Goal: Task Accomplishment & Management: Manage account settings

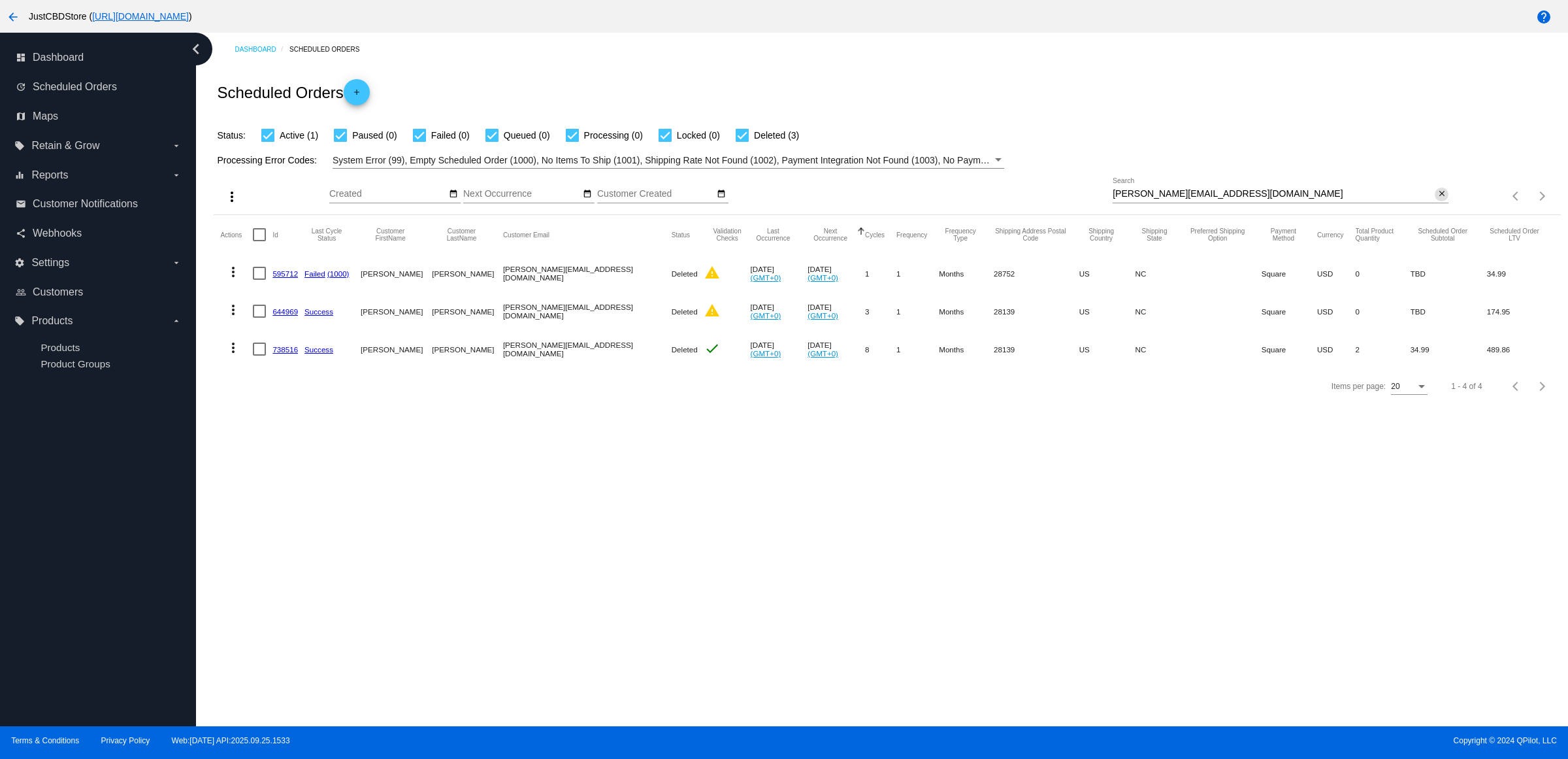
click at [1437, 199] on mat-icon "close" at bounding box center [1442, 195] width 9 height 11
click at [1437, 206] on mat-icon "search" at bounding box center [1440, 196] width 15 height 20
click at [1437, 199] on input "Search" at bounding box center [1280, 195] width 336 height 11
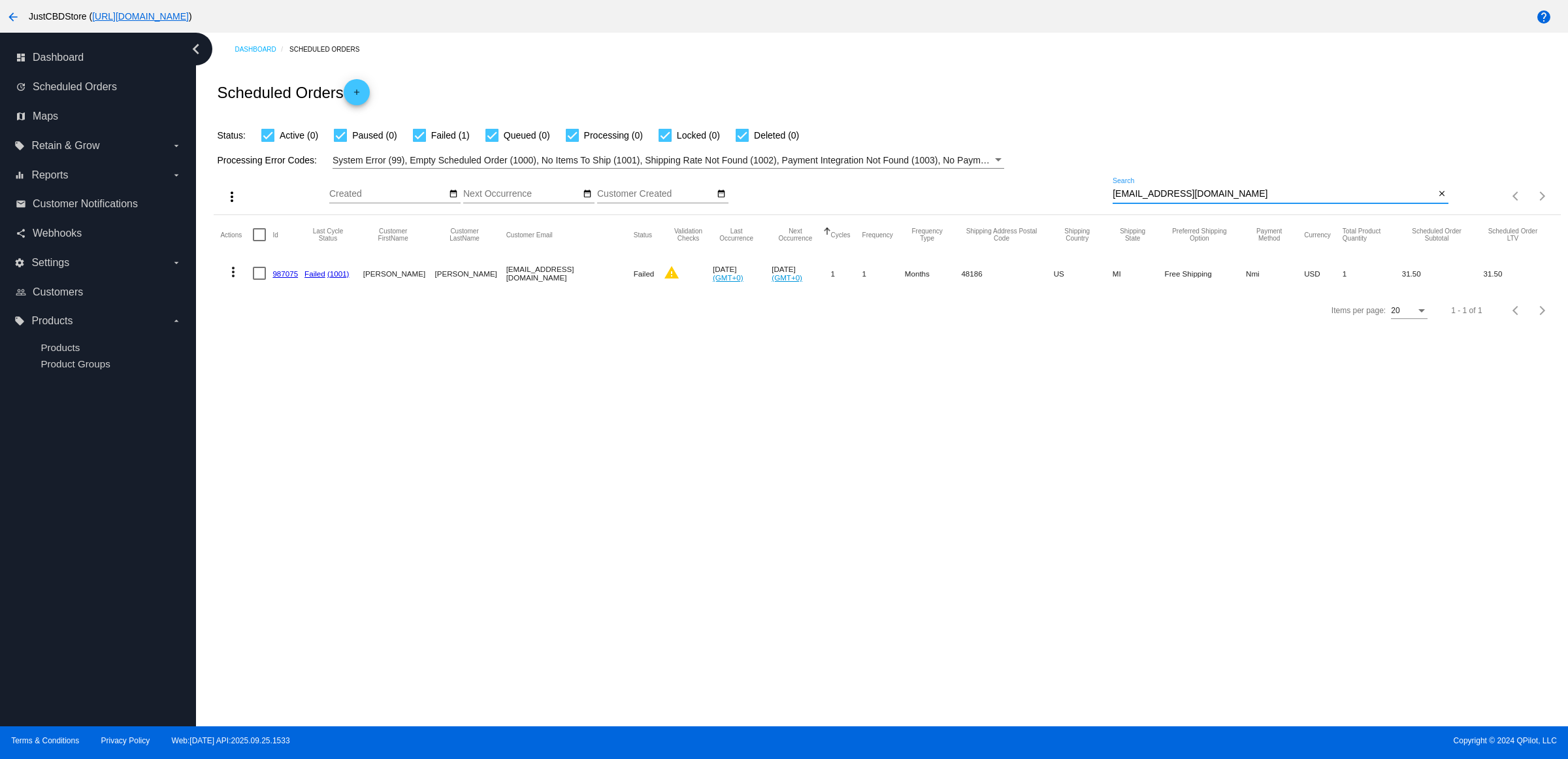
type input "[EMAIL_ADDRESS][DOMAIN_NAME]"
click at [286, 278] on link "987075" at bounding box center [285, 273] width 25 height 8
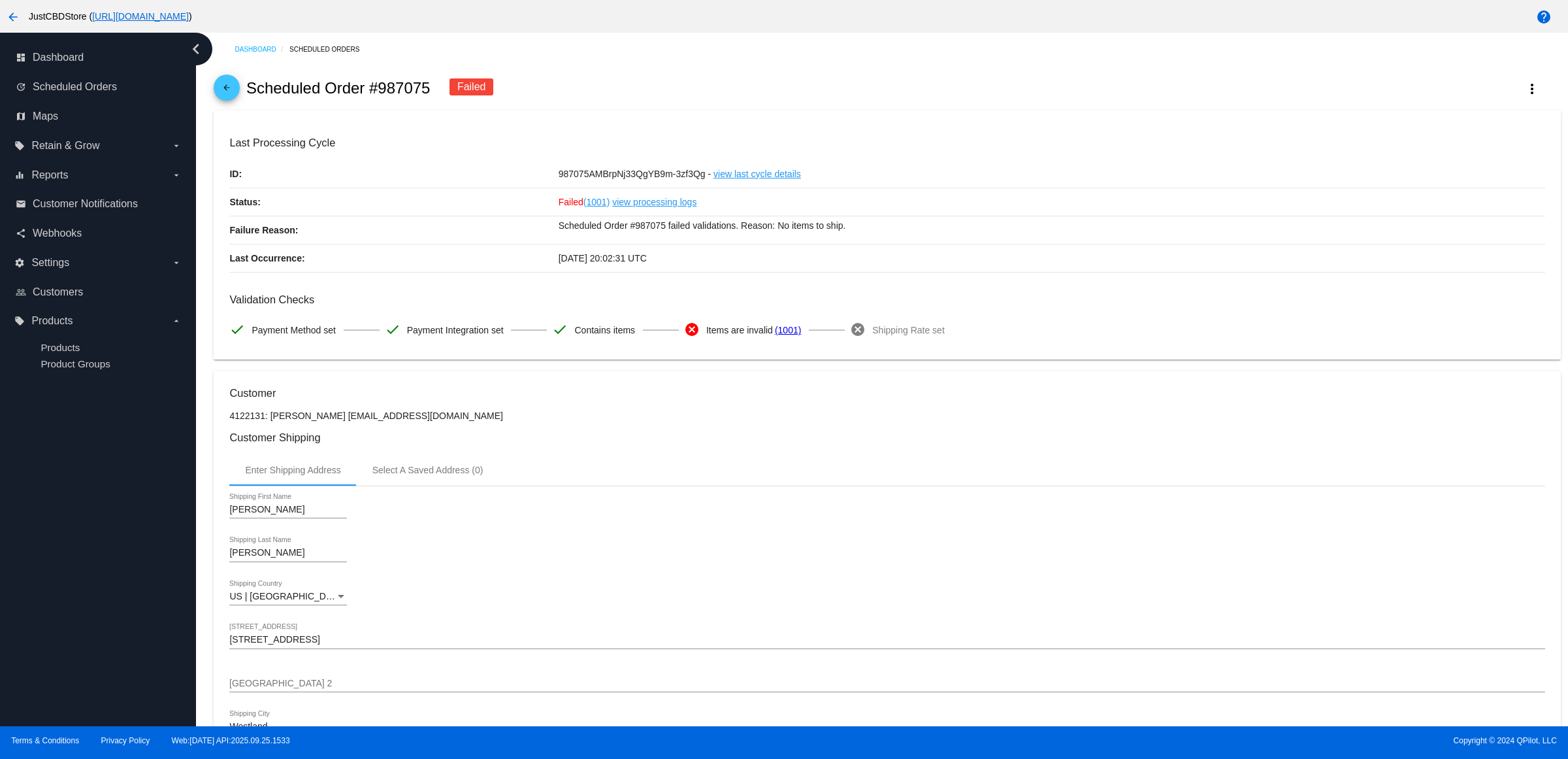
click at [233, 95] on mat-icon "arrow_back" at bounding box center [226, 90] width 15 height 15
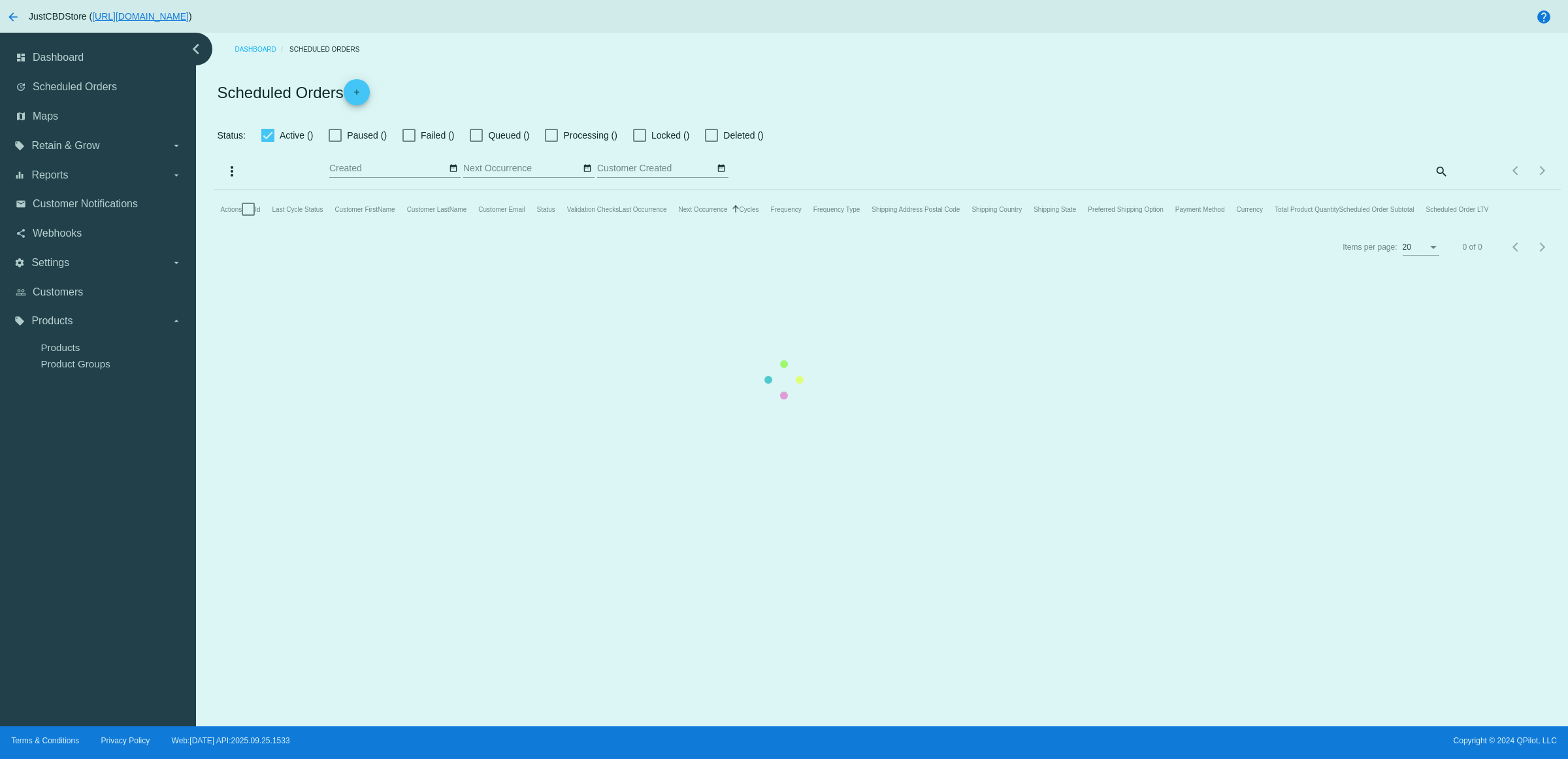
checkbox input "true"
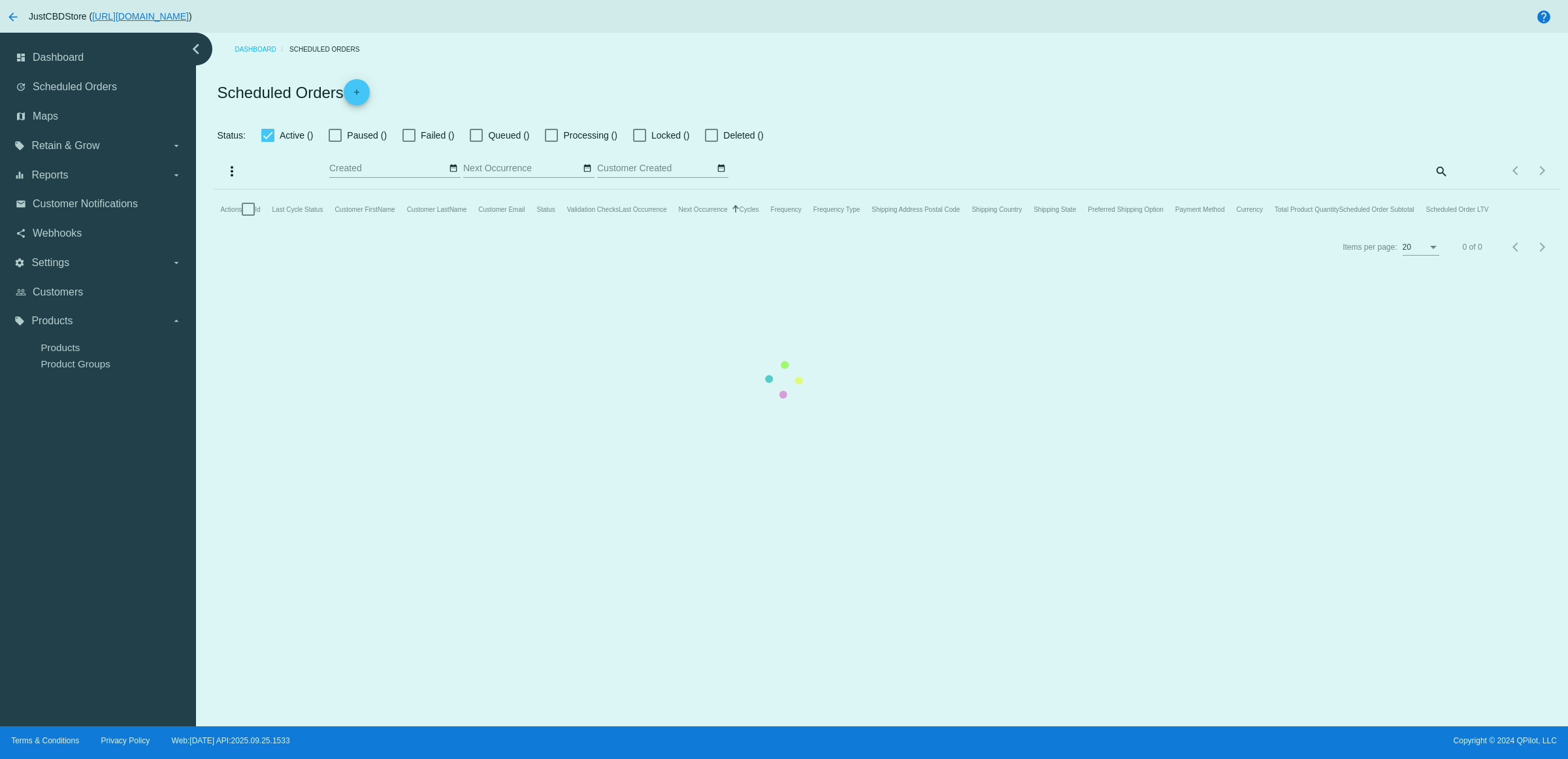
checkbox input "true"
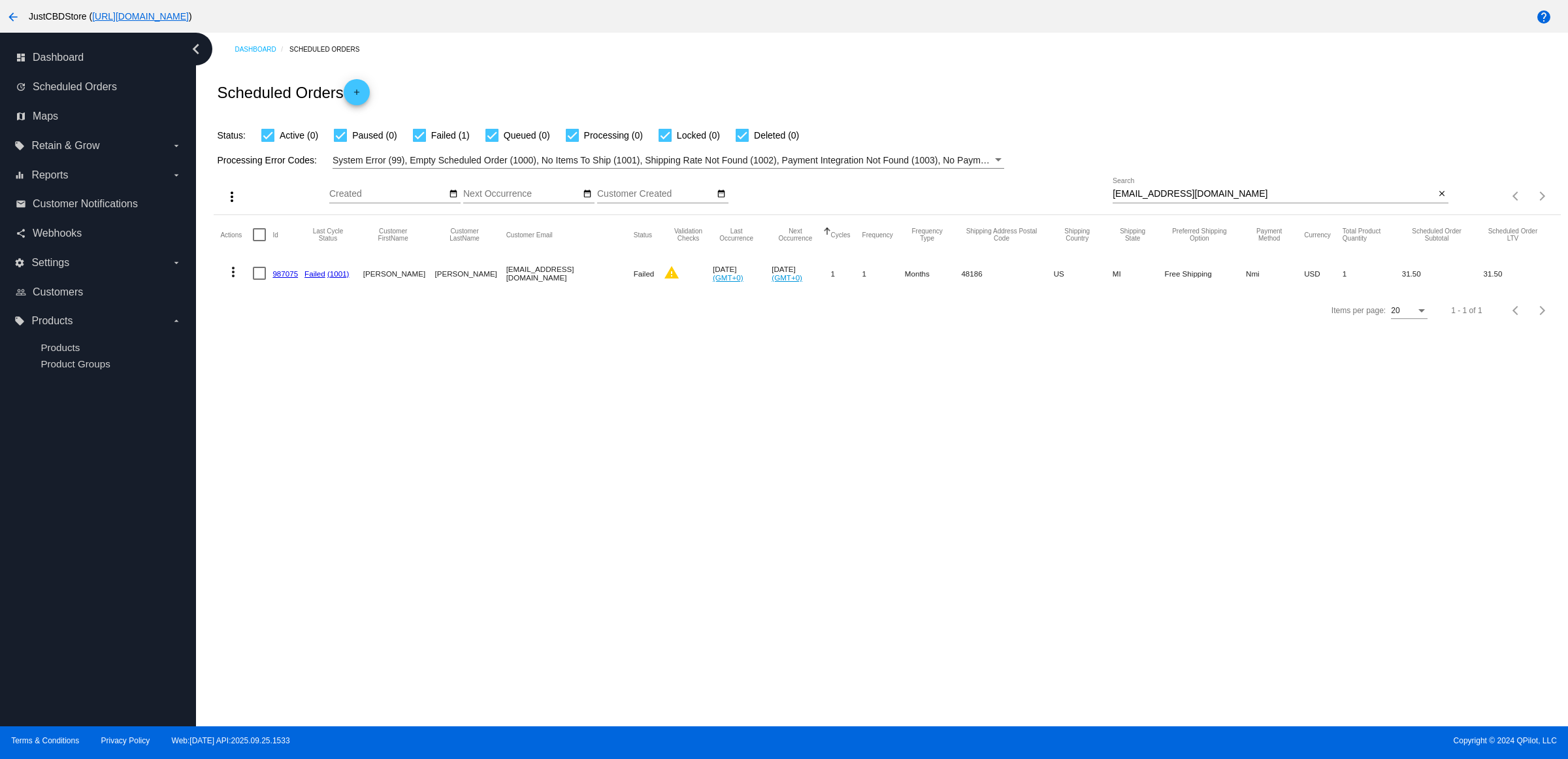
click at [1438, 199] on mat-icon "close" at bounding box center [1442, 195] width 9 height 11
click at [1438, 206] on mat-icon "search" at bounding box center [1440, 196] width 15 height 20
click at [1438, 199] on input "Search" at bounding box center [1280, 195] width 336 height 11
type input "[EMAIL_ADDRESS][DOMAIN_NAME]"
click at [240, 280] on mat-icon "more_vert" at bounding box center [233, 271] width 15 height 15
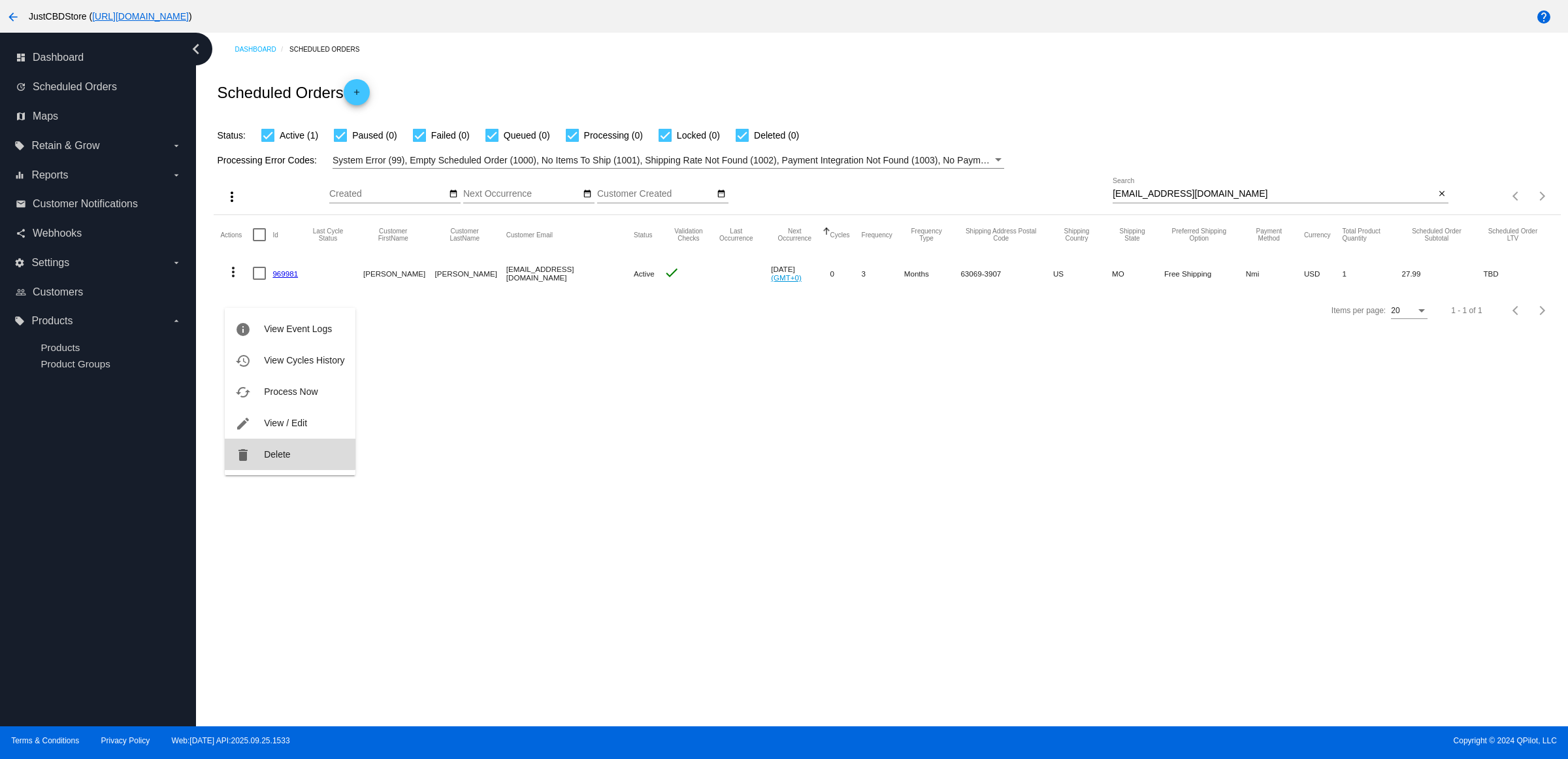
click at [287, 449] on span "Delete" at bounding box center [276, 454] width 26 height 11
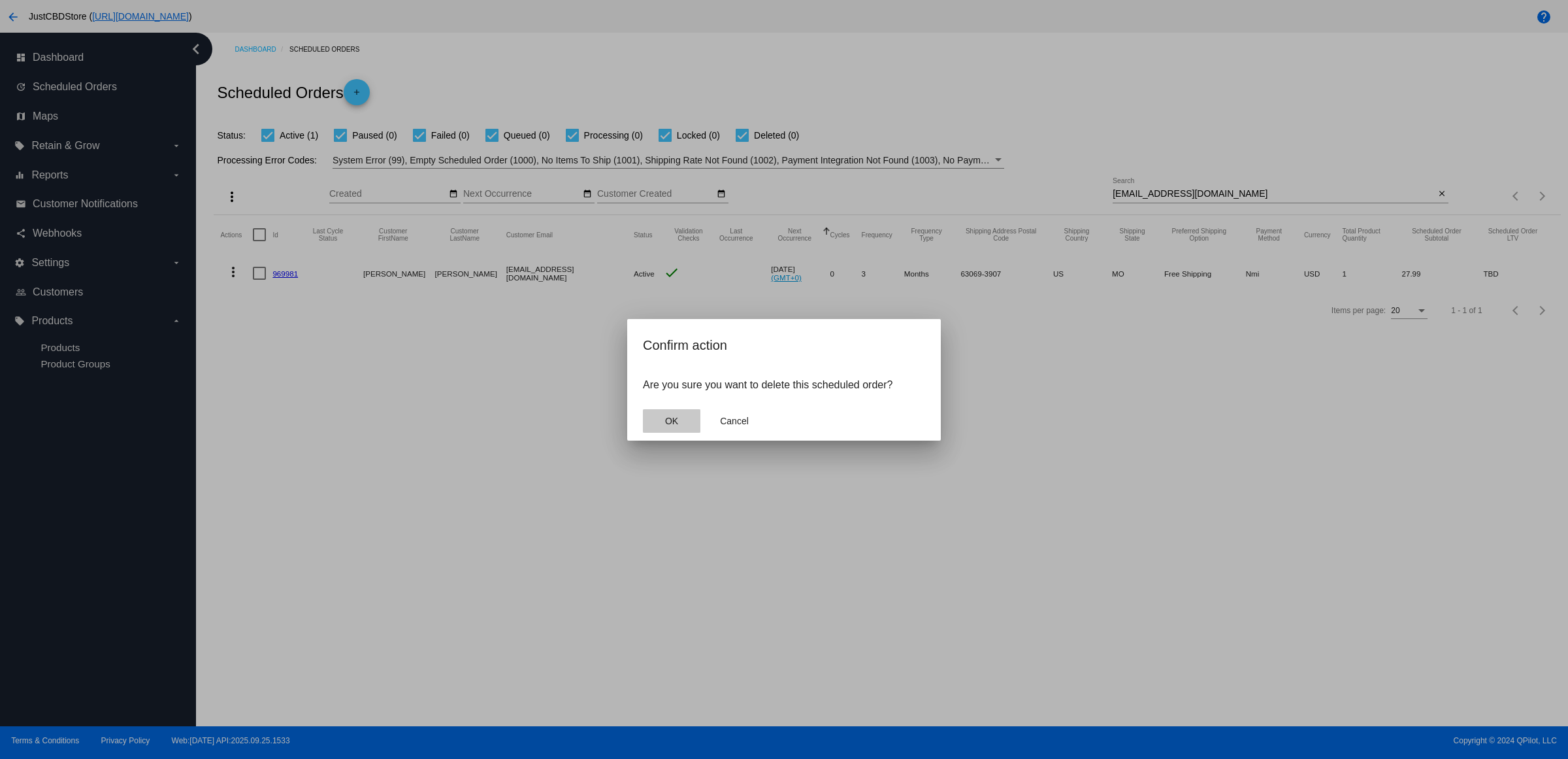
click at [690, 433] on button "OK" at bounding box center [670, 421] width 57 height 24
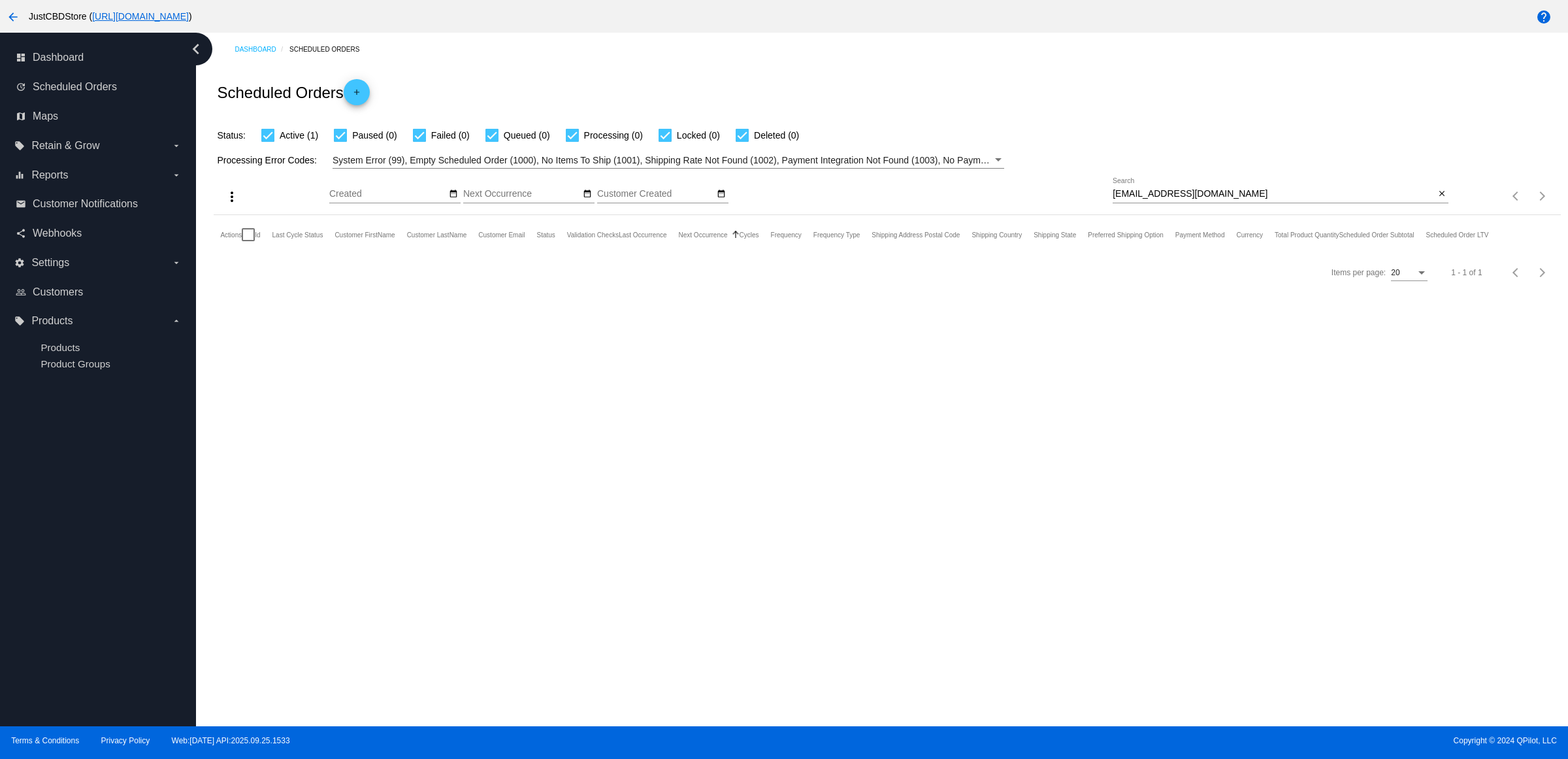
click at [1447, 201] on div "close" at bounding box center [1441, 194] width 14 height 14
click at [1439, 199] on mat-icon "close" at bounding box center [1442, 195] width 9 height 11
click at [1439, 206] on mat-icon "search" at bounding box center [1440, 196] width 15 height 20
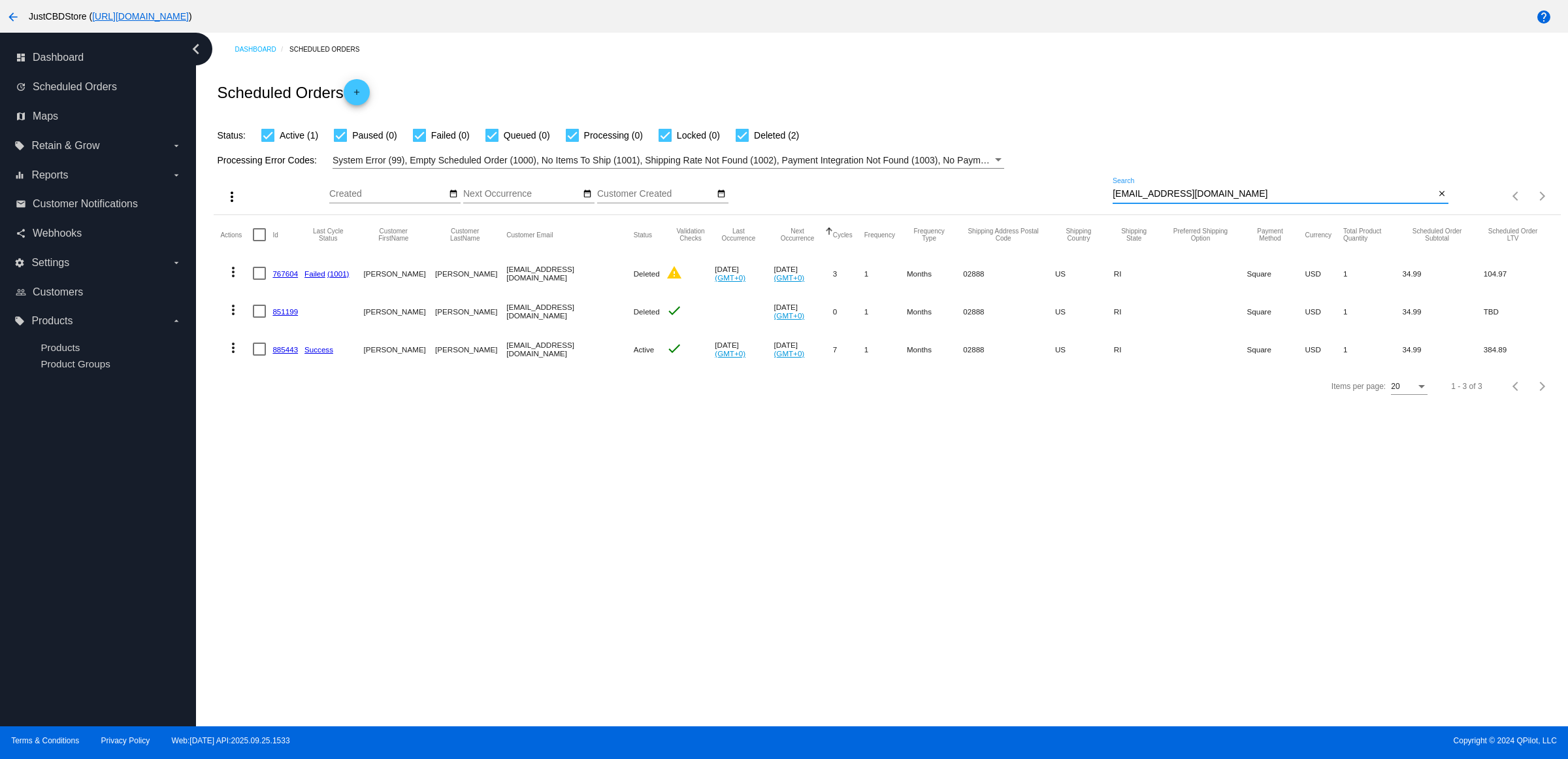
type input "[EMAIL_ADDRESS][DOMAIN_NAME]"
click at [298, 354] on link "885443" at bounding box center [285, 349] width 25 height 8
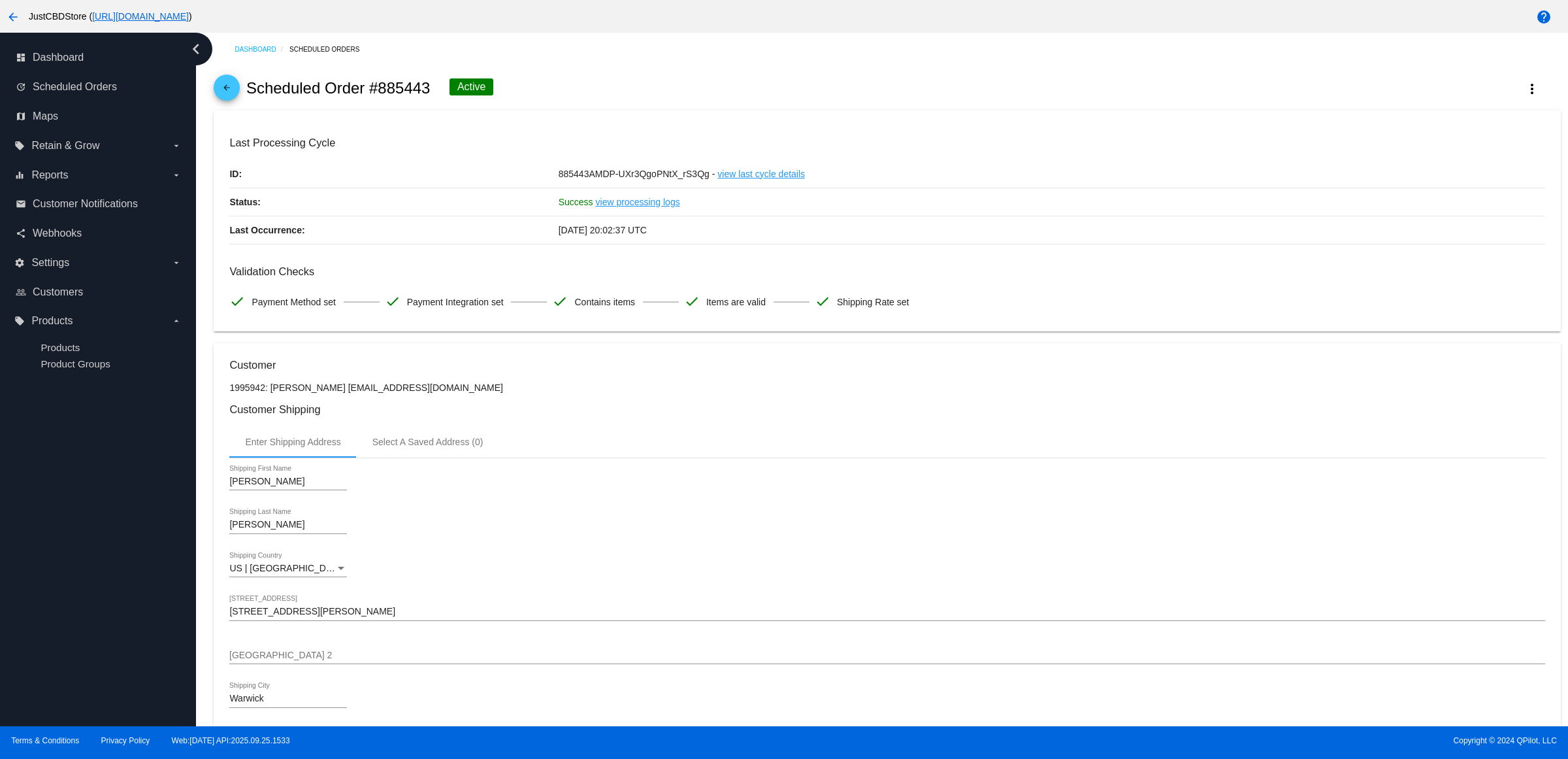
click at [234, 95] on mat-icon "arrow_back" at bounding box center [226, 90] width 15 height 15
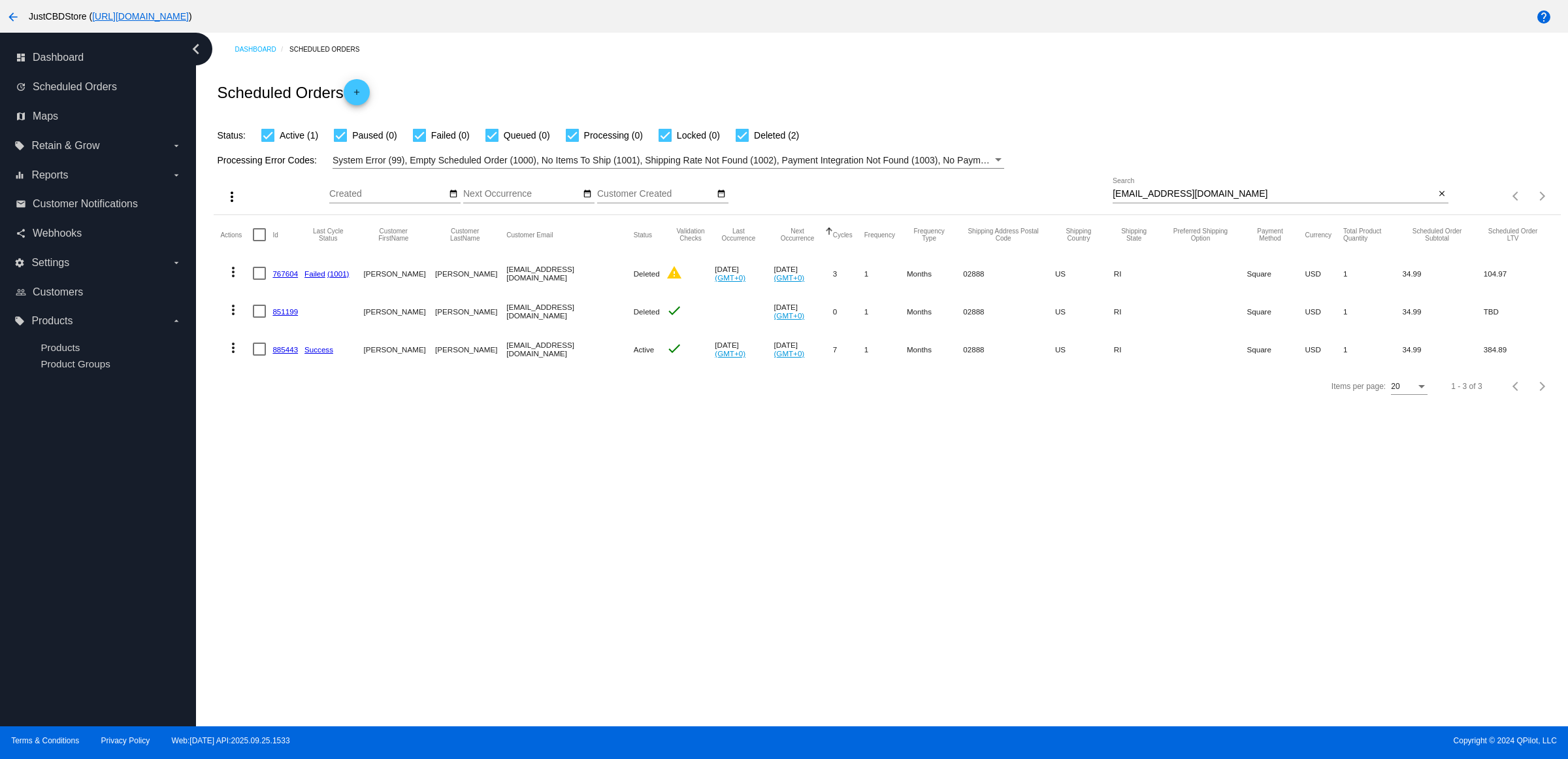
click at [237, 355] on mat-icon "more_vert" at bounding box center [233, 347] width 15 height 15
click at [289, 541] on button "delete Delete" at bounding box center [289, 530] width 130 height 32
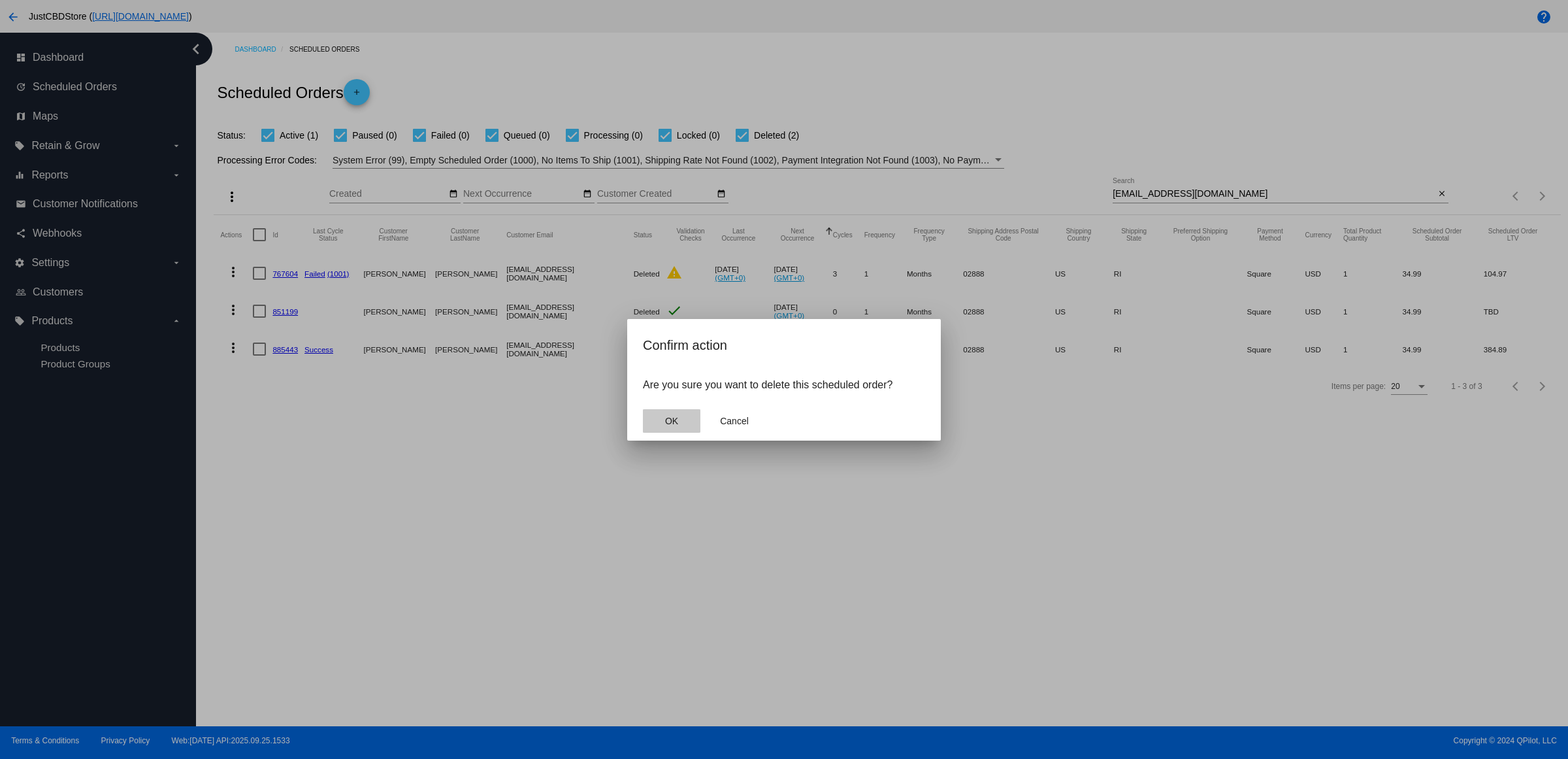
click at [657, 424] on button "OK" at bounding box center [670, 421] width 57 height 24
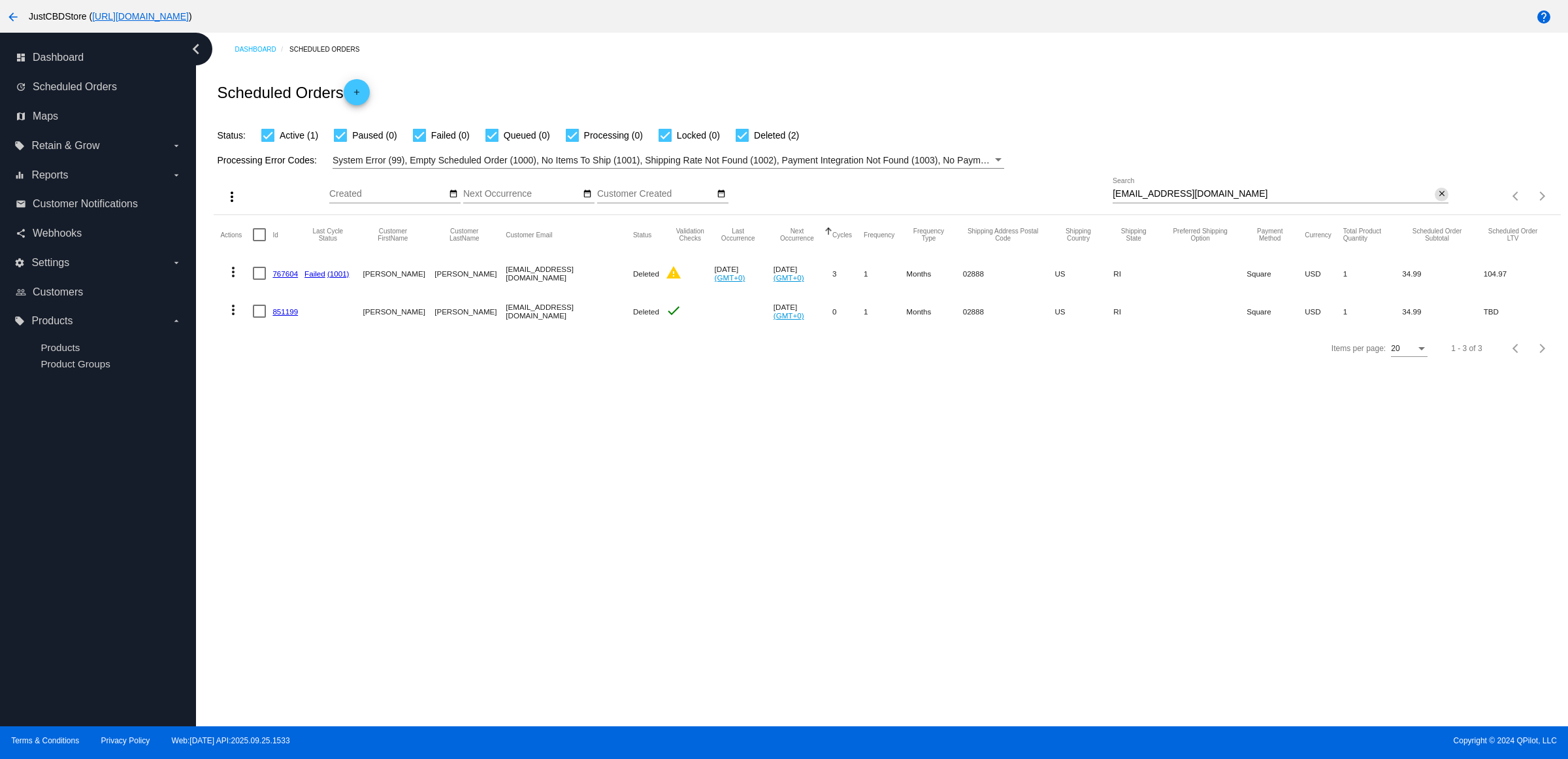
click at [1440, 199] on mat-icon "close" at bounding box center [1442, 195] width 9 height 11
click at [1439, 206] on mat-icon "search" at bounding box center [1440, 196] width 15 height 20
type input "[EMAIL_ADDRESS][DOMAIN_NAME]"
